Goal: Information Seeking & Learning: Find specific fact

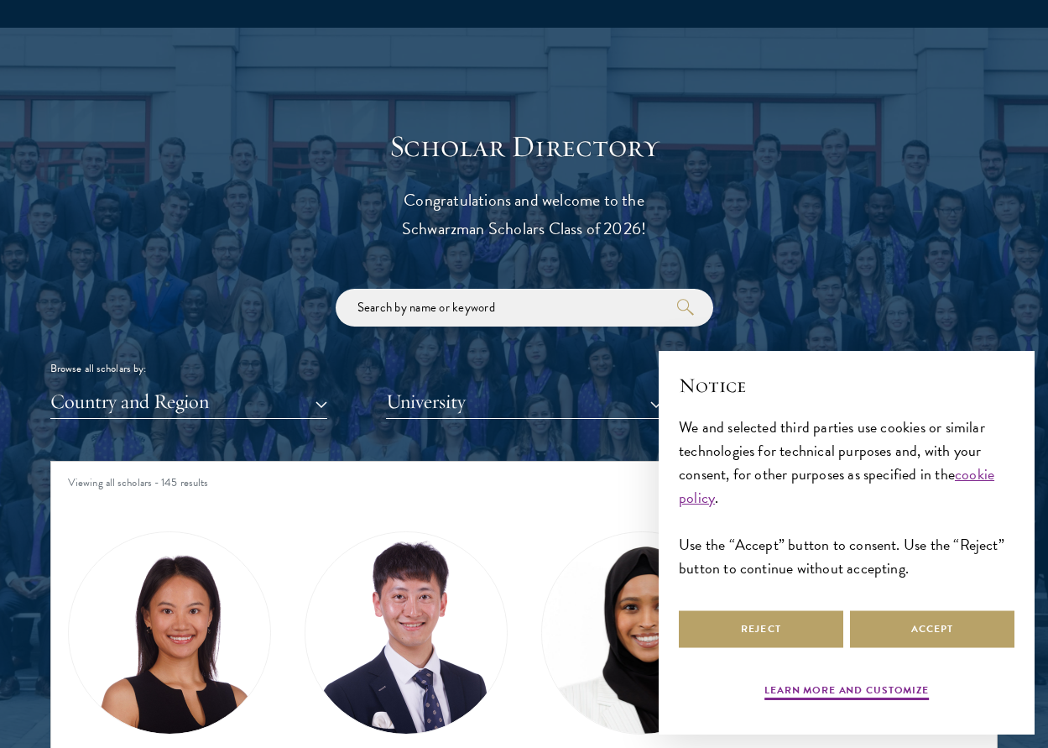
scroll to position [1729, 0]
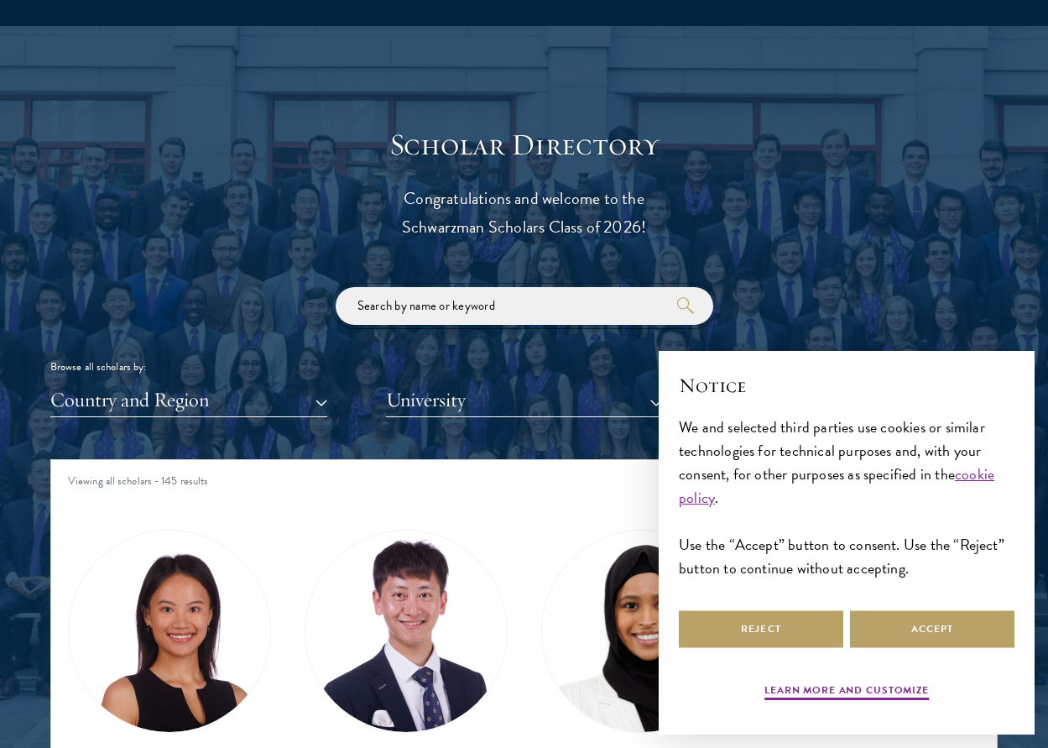
click at [403, 316] on input "search" at bounding box center [525, 306] width 378 height 38
click button "submit" at bounding box center [0, 0] width 0 height 0
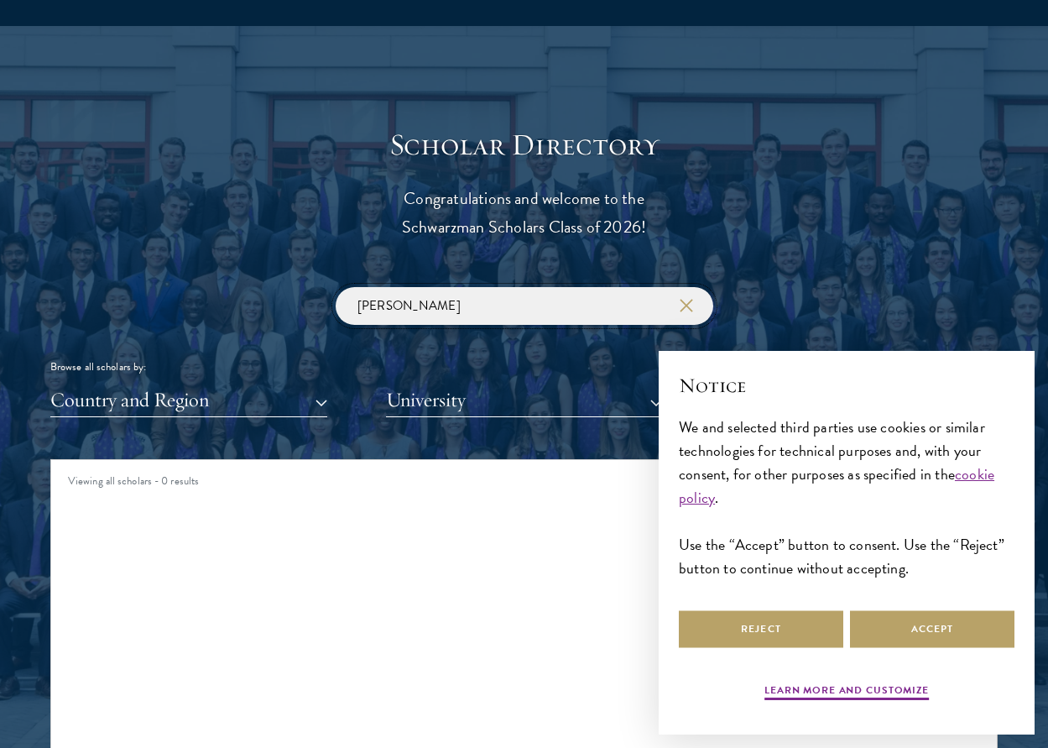
drag, startPoint x: 380, startPoint y: 305, endPoint x: 326, endPoint y: 305, distance: 54.5
click at [326, 305] on div "olivia fu Browse all scholars by: Country and Region All Countries and Regions …" at bounding box center [523, 352] width 947 height 130
click button "submit" at bounding box center [0, 0] width 0 height 0
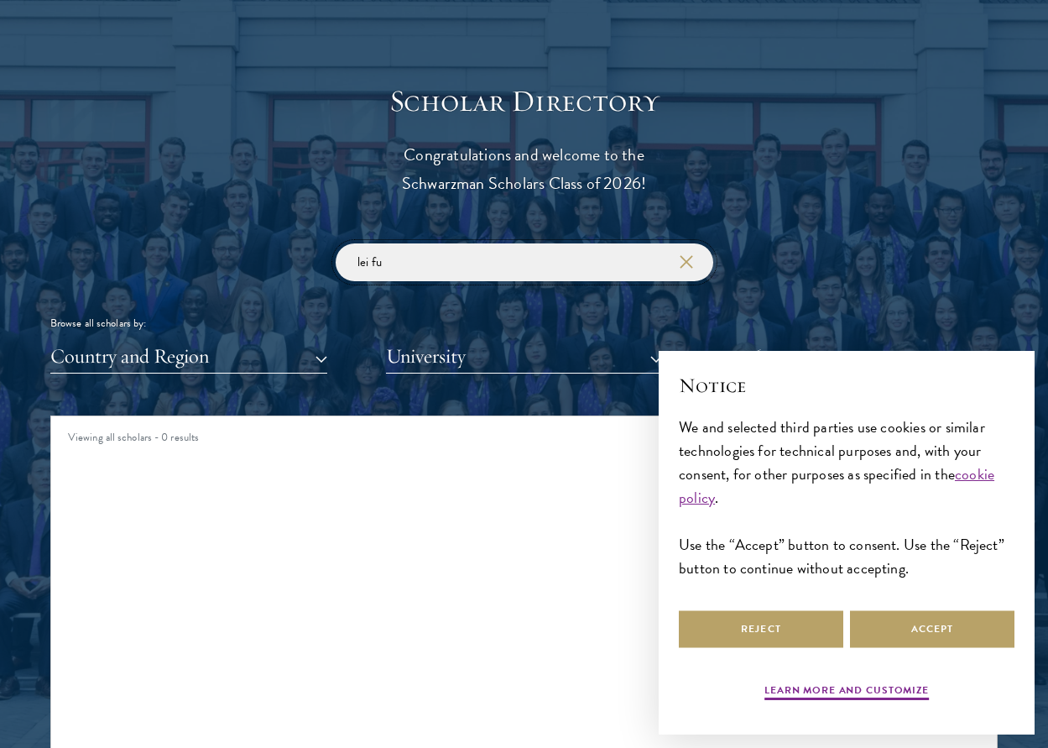
scroll to position [1776, 0]
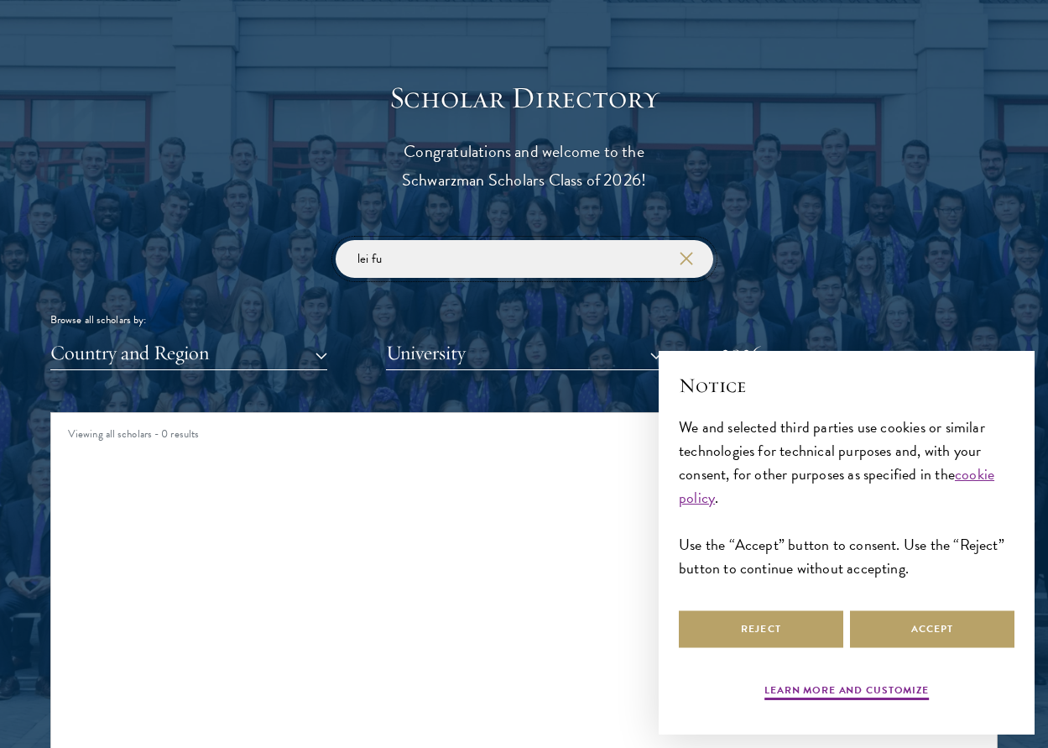
click at [420, 249] on input "lei fu" at bounding box center [525, 259] width 378 height 38
drag, startPoint x: 420, startPoint y: 257, endPoint x: 320, endPoint y: 257, distance: 99.9
click at [320, 257] on div "lei fu Browse all scholars by: Country and Region All Countries and Regions Afg…" at bounding box center [523, 305] width 947 height 130
type input "fu"
click button "submit" at bounding box center [0, 0] width 0 height 0
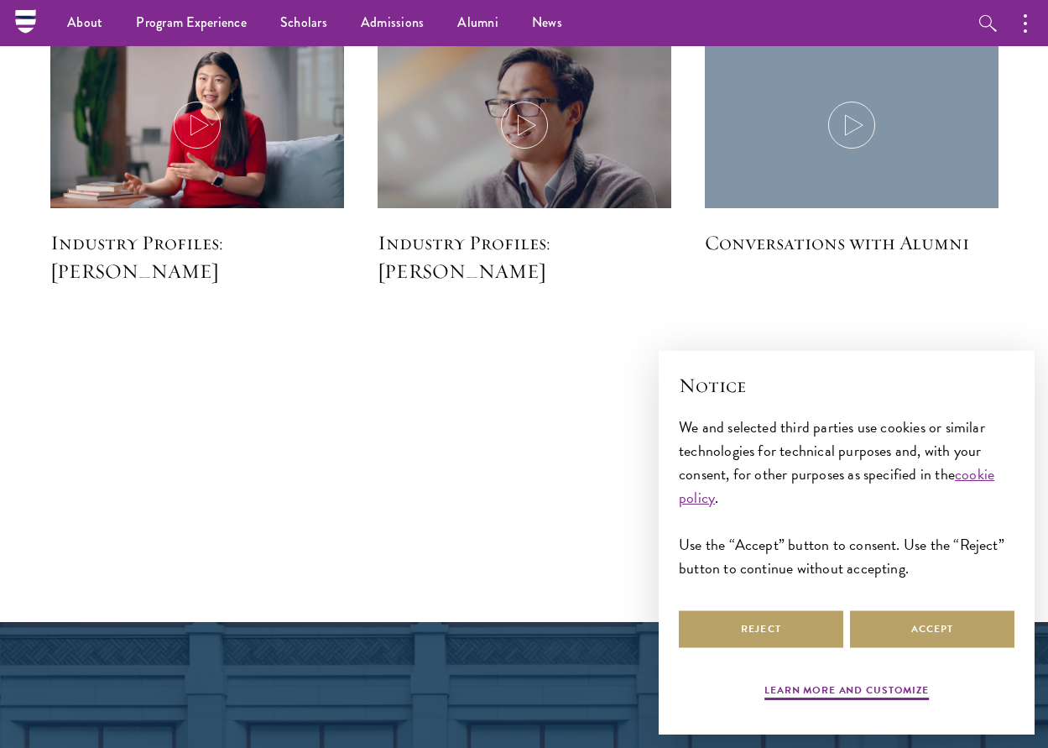
scroll to position [4228, 0]
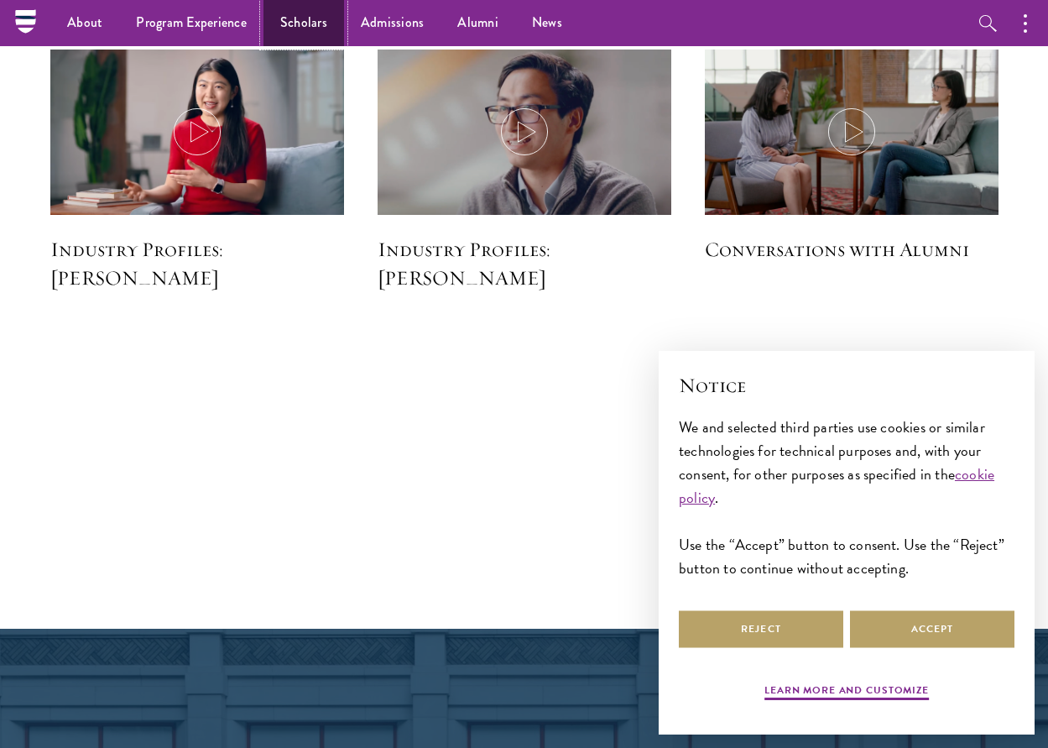
click at [299, 26] on link "Scholars" at bounding box center [303, 23] width 81 height 46
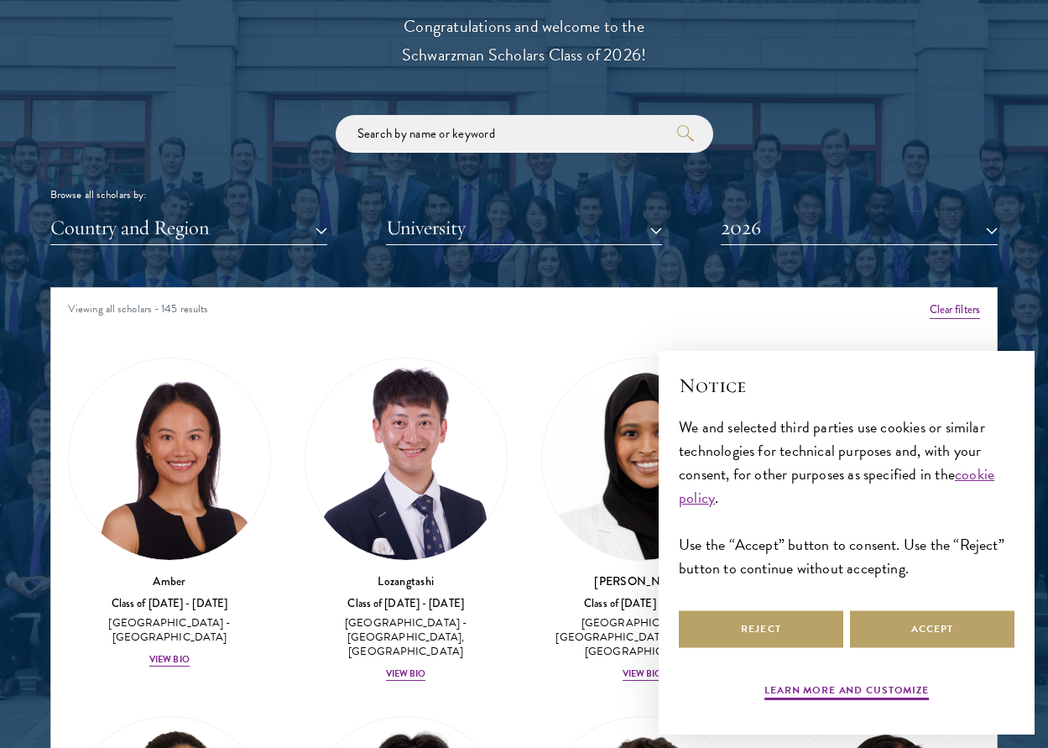
scroll to position [5, 0]
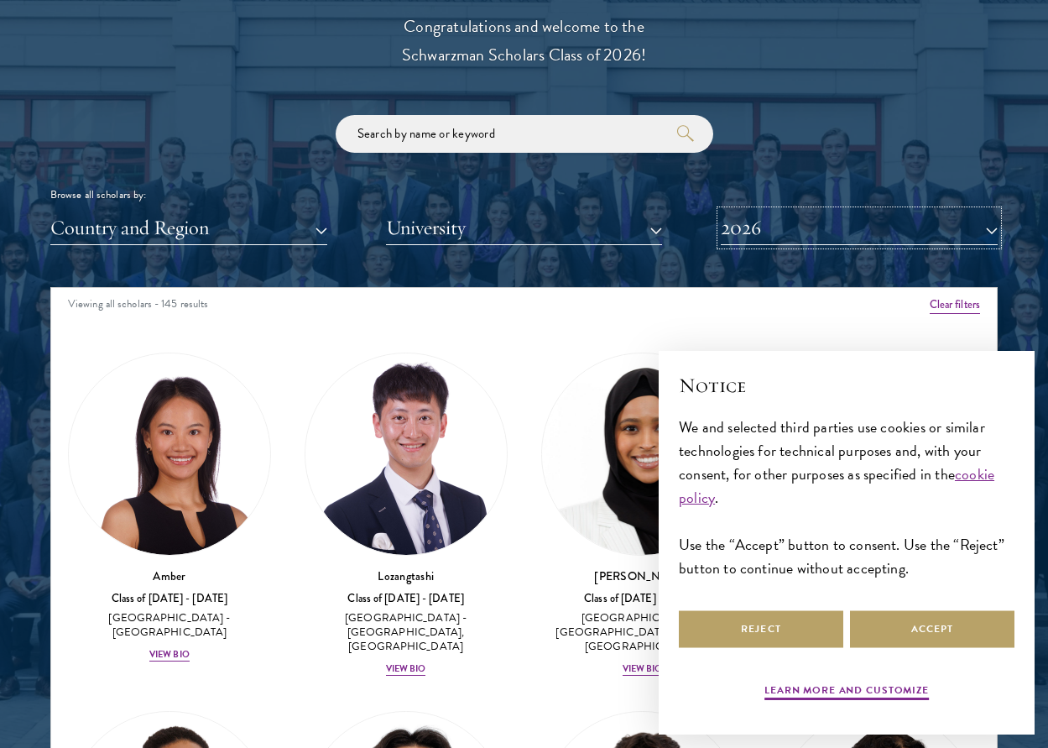
click at [771, 224] on button "2026" at bounding box center [859, 228] width 277 height 34
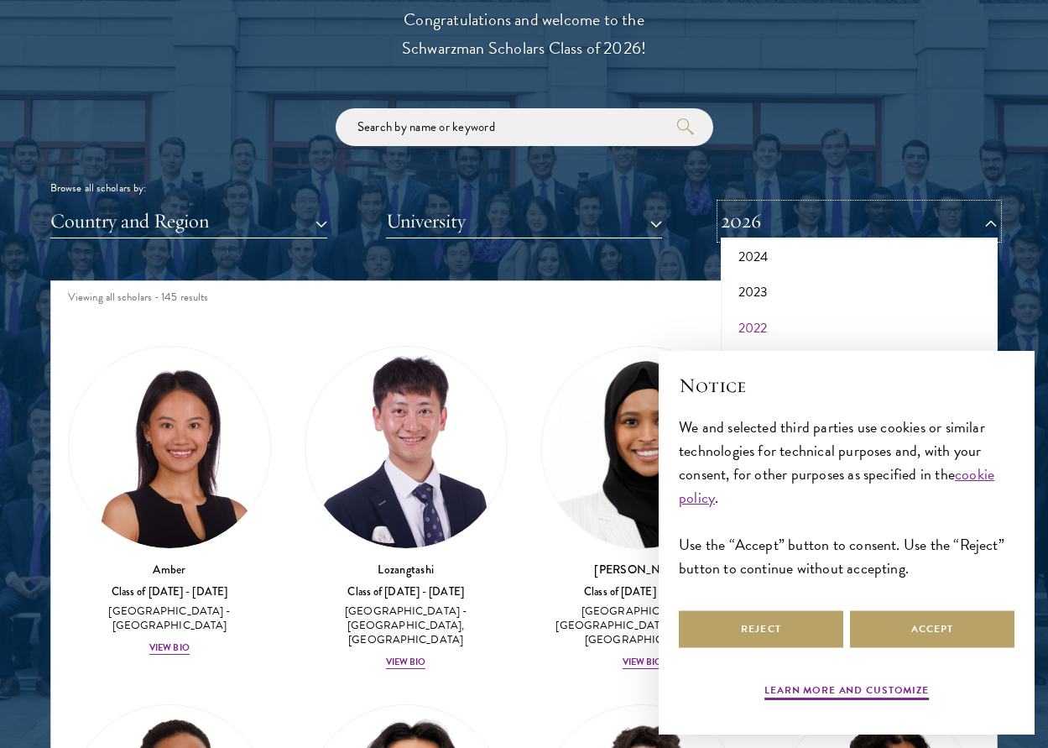
scroll to position [114, 0]
click at [770, 267] on button "2024" at bounding box center [859, 261] width 267 height 35
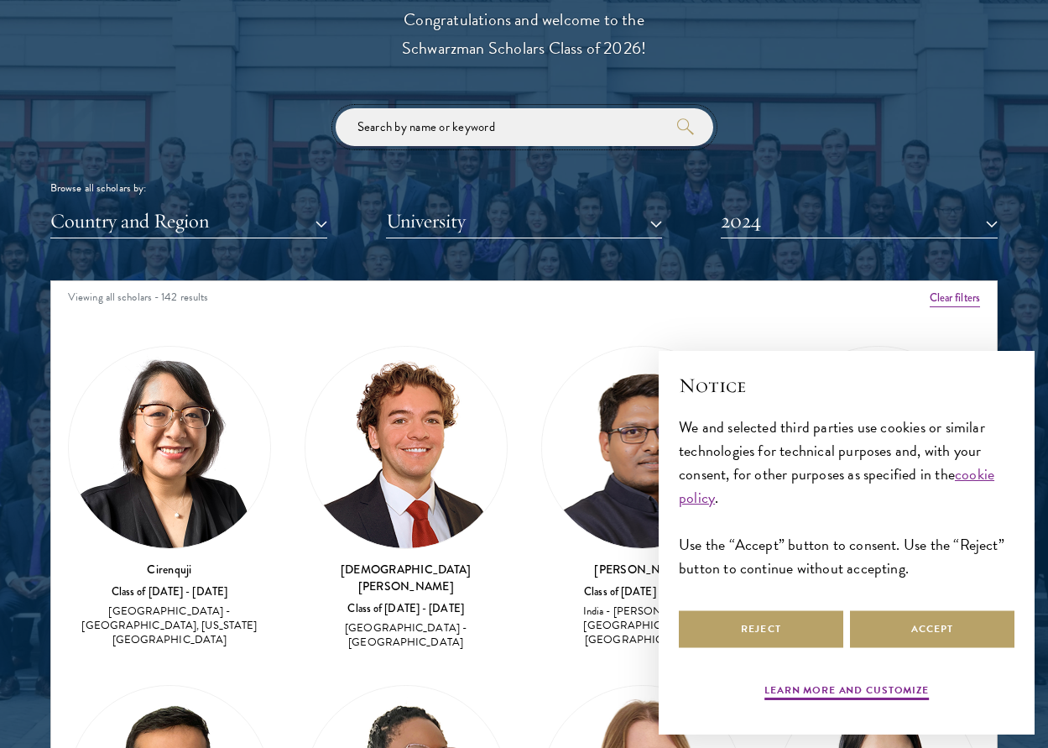
click at [493, 124] on input "search" at bounding box center [525, 127] width 378 height 38
type input "fu"
click button "submit" at bounding box center [0, 0] width 0 height 0
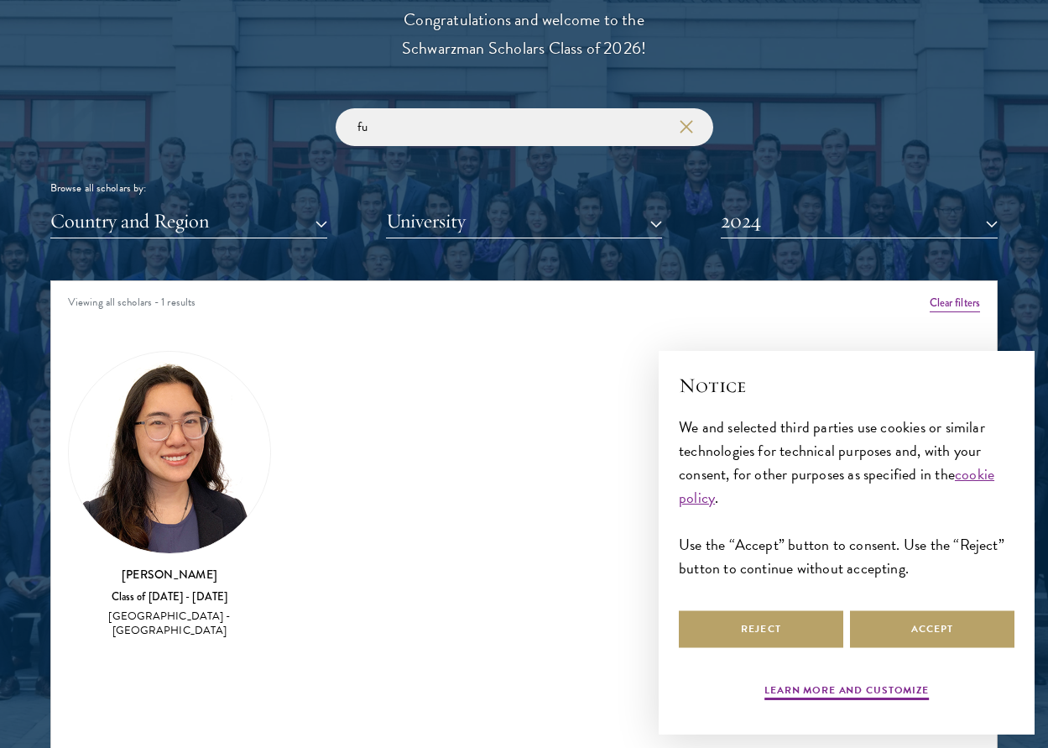
click at [196, 408] on img at bounding box center [169, 452] width 201 height 201
click at [190, 590] on div "Class of [DATE] - [DATE]" at bounding box center [169, 597] width 203 height 14
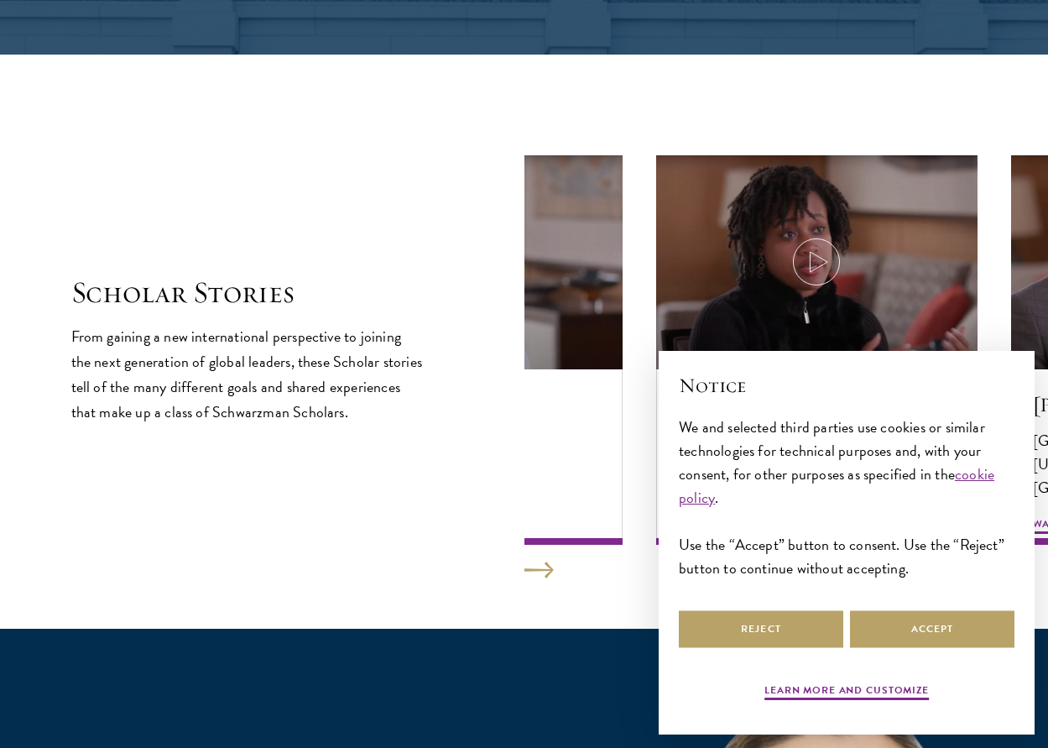
scroll to position [2753, 0]
